Goal: Information Seeking & Learning: Check status

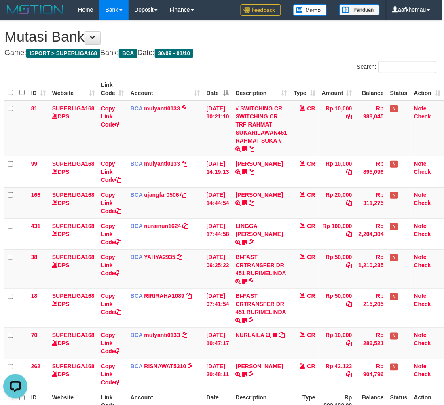
drag, startPoint x: 303, startPoint y: 67, endPoint x: 306, endPoint y: 61, distance: 6.0
click at [305, 63] on div "Search:" at bounding box center [331, 68] width 210 height 14
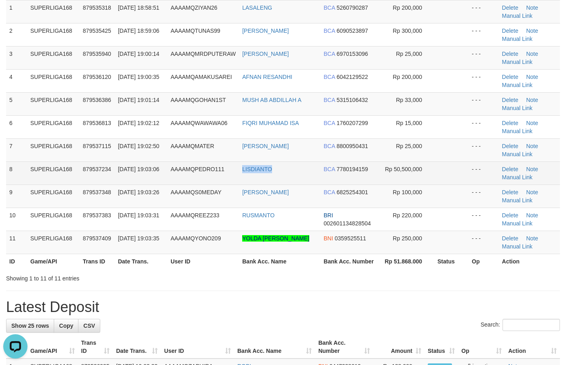
copy tr "LISDIANTO"
drag, startPoint x: 283, startPoint y: 174, endPoint x: 238, endPoint y: 176, distance: 45.3
click at [238, 176] on tr "8 SUPERLIGA168 879537234 01/10/2025 19:03:06 AAAAMQPEDRO111 LISDIANTO BCA 77801…" at bounding box center [283, 172] width 554 height 23
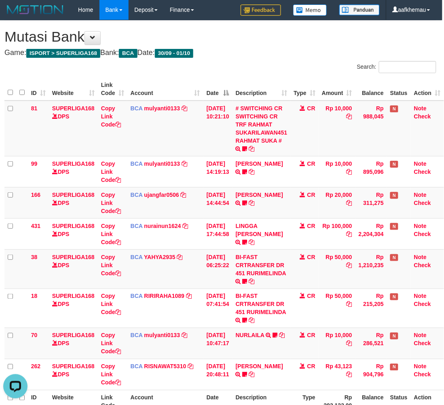
drag, startPoint x: 320, startPoint y: 57, endPoint x: 342, endPoint y: 55, distance: 22.7
click at [320, 57] on div "**********" at bounding box center [220, 231] width 444 height 420
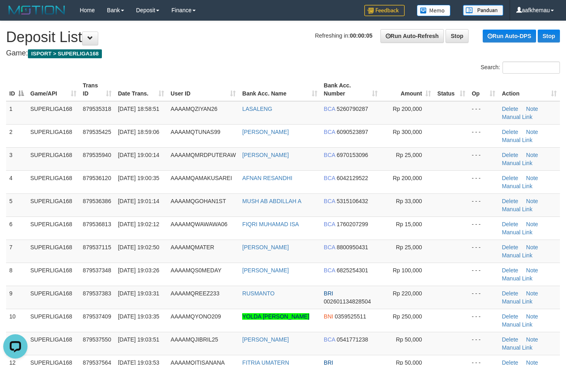
click at [235, 31] on h1 "Refreshing in: 00:00:05 Run Auto-Refresh Stop Run Auto-DPS Stop Deposit List" at bounding box center [283, 37] width 554 height 16
click at [229, 51] on h4 "Game: ISPORT > SUPERLIGA168" at bounding box center [283, 53] width 554 height 8
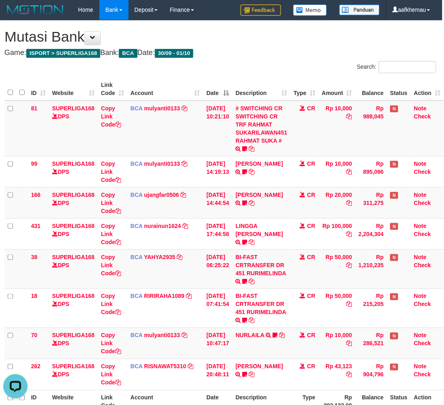
click at [253, 49] on h4 "Game: ISPORT > SUPERLIGA168 Bank: BCA Date: 30/09 - 01/10" at bounding box center [220, 53] width 432 height 8
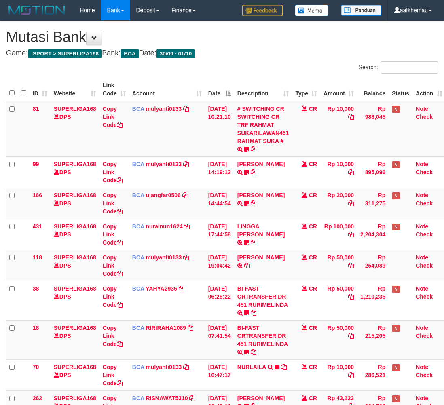
scroll to position [0, 6]
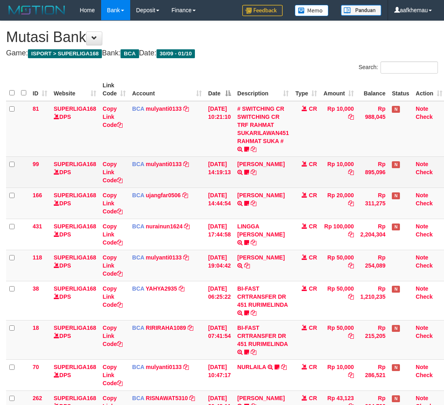
scroll to position [0, 6]
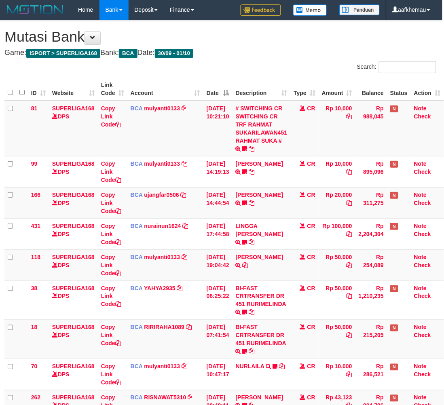
click at [273, 47] on div "**********" at bounding box center [220, 246] width 444 height 451
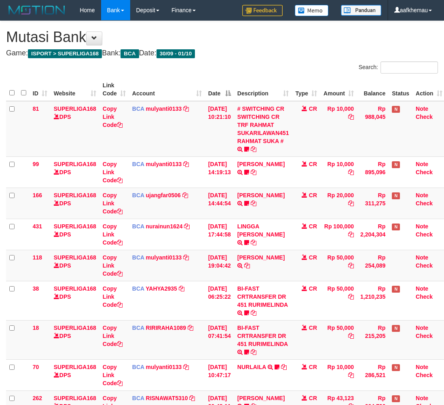
scroll to position [0, 6]
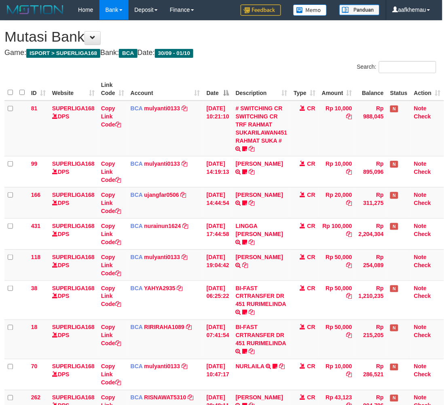
click at [279, 55] on h4 "Game: ISPORT > SUPERLIGA168 Bank: BCA Date: 30/09 - 01/10" at bounding box center [220, 53] width 432 height 8
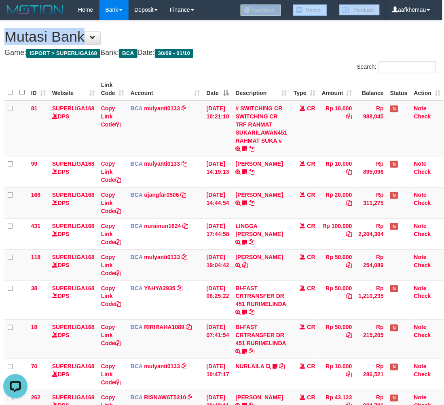
click at [226, 22] on body "Toggle navigation Home Bank Account List Load By Website Group [ISPORT] SUPERLI…" at bounding box center [220, 258] width 444 height 517
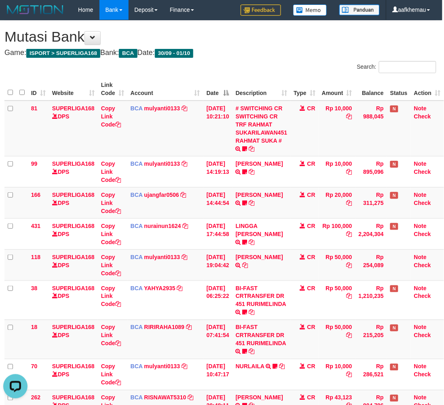
click at [250, 61] on div "**********" at bounding box center [220, 246] width 444 height 451
click at [294, 59] on div "**********" at bounding box center [220, 246] width 444 height 451
click at [152, 254] on link "mulyanti0133" at bounding box center [162, 257] width 36 height 6
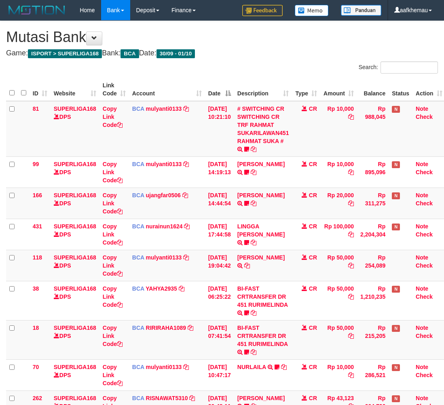
scroll to position [0, 6]
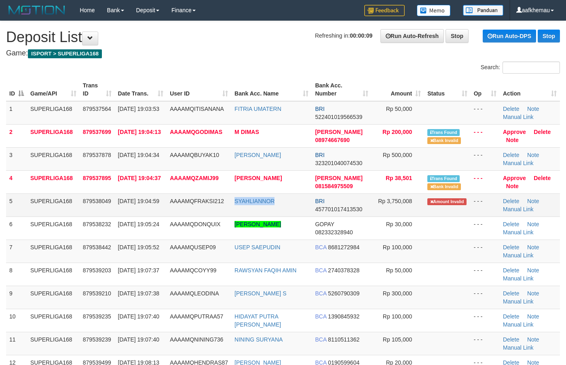
copy link "SYAHLIANNOR"
drag, startPoint x: 280, startPoint y: 201, endPoint x: 237, endPoint y: 205, distance: 43.5
click at [237, 205] on td "SYAHLIANNOR" at bounding box center [271, 204] width 80 height 23
click at [209, 57] on h4 "Game: ISPORT > SUPERLIGA168" at bounding box center [283, 53] width 554 height 8
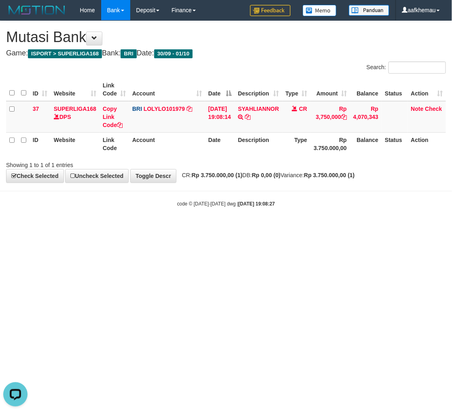
click at [354, 220] on body "Toggle navigation Home Bank Account List Load By Website Group [ISPORT] SUPERLI…" at bounding box center [226, 114] width 452 height 228
drag, startPoint x: 282, startPoint y: 252, endPoint x: 284, endPoint y: 242, distance: 10.2
click at [281, 228] on html "Toggle navigation Home Bank Account List Load By Website Group [ISPORT] SUPERLI…" at bounding box center [226, 114] width 452 height 228
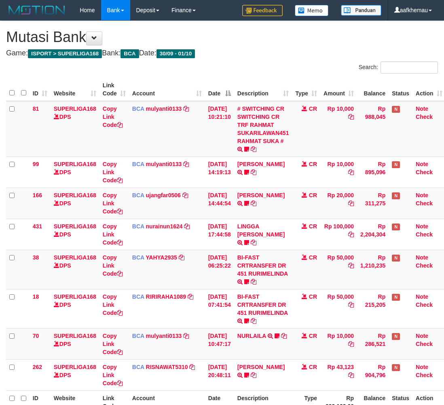
scroll to position [0, 6]
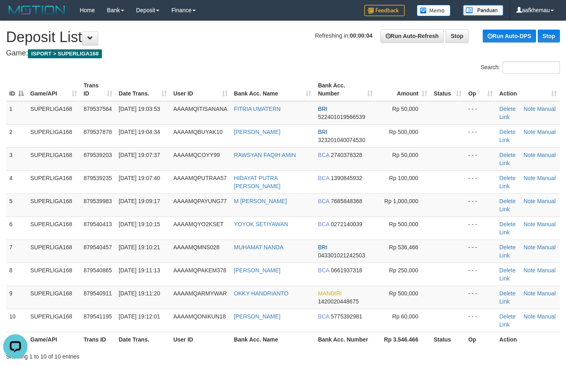
click at [306, 43] on h1 "Refreshing in: 00:00:04 Run Auto-Refresh Stop Run Auto-DPS Stop Deposit List" at bounding box center [283, 37] width 554 height 16
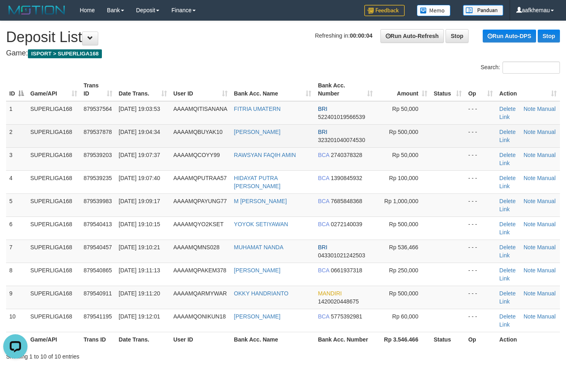
drag, startPoint x: 292, startPoint y: 132, endPoint x: 228, endPoint y: 134, distance: 64.4
click at [228, 134] on tr "2 SUPERLIGA168 879537878 [DATE] 19:04:34 AAAAMQBUYAK10 [PERSON_NAME] BRI 323201…" at bounding box center [283, 135] width 554 height 23
copy tr "[PERSON_NAME]"
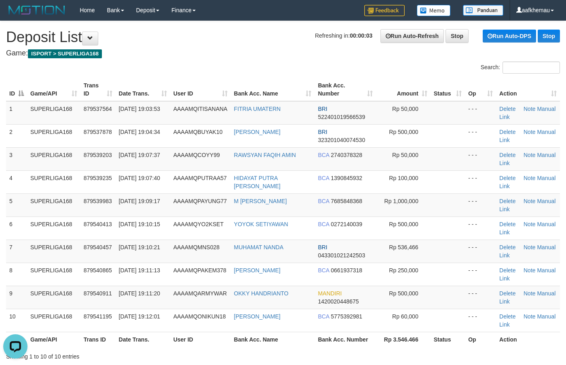
click at [216, 65] on div "Search:" at bounding box center [283, 68] width 566 height 14
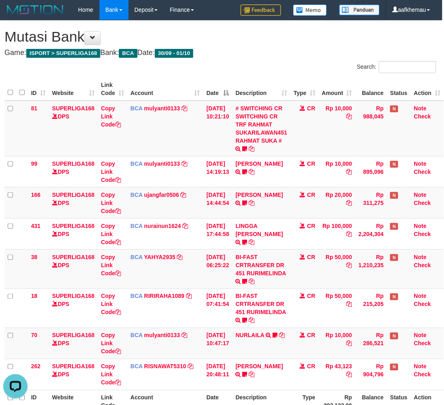
click at [270, 52] on h4 "Game: ISPORT > SUPERLIGA168 Bank: BCA Date: 30/09 - 01/10" at bounding box center [220, 53] width 432 height 8
